Goal: Navigation & Orientation: Understand site structure

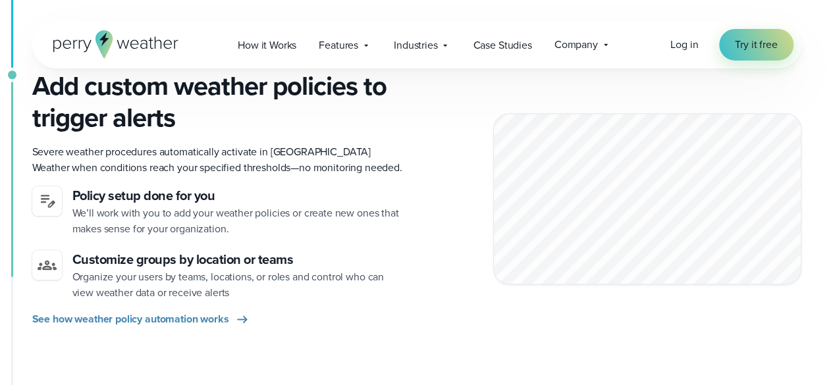
scroll to position [695, 0]
click at [439, 185] on div "Add custom weather policies to trigger alerts Severe weather procedures automat…" at bounding box center [416, 198] width 769 height 257
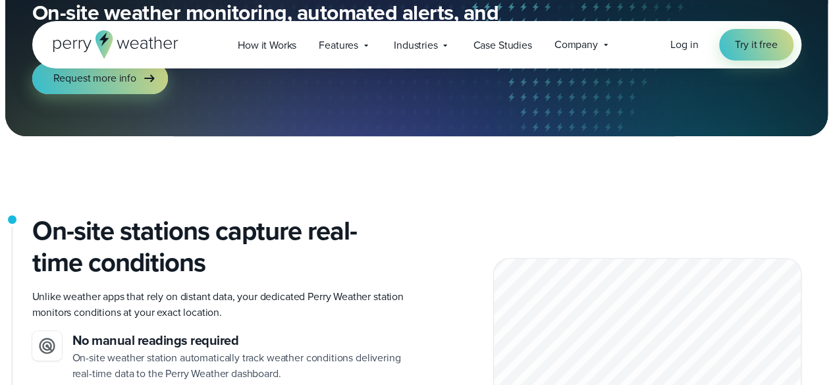
scroll to position [0, 0]
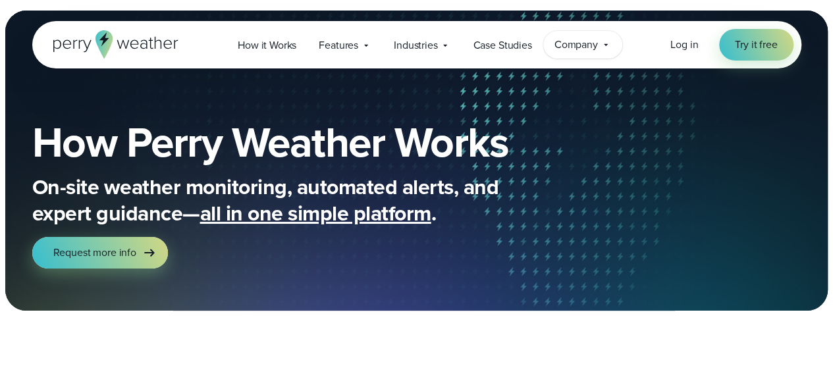
click at [606, 43] on icon at bounding box center [606, 45] width 11 height 11
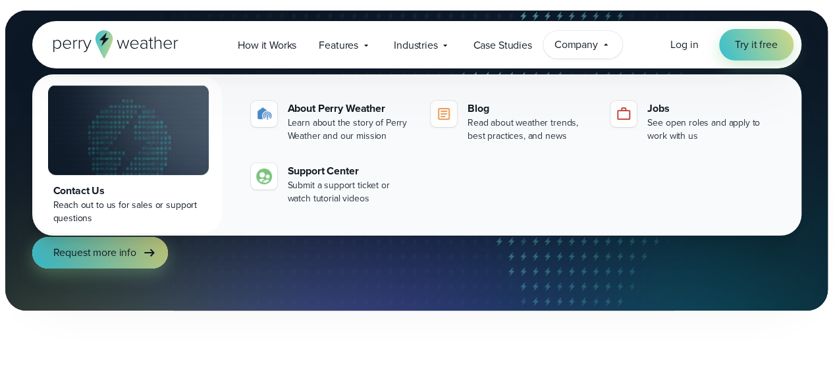
click at [606, 43] on icon at bounding box center [606, 44] width 4 height 2
